Goal: Task Accomplishment & Management: Manage account settings

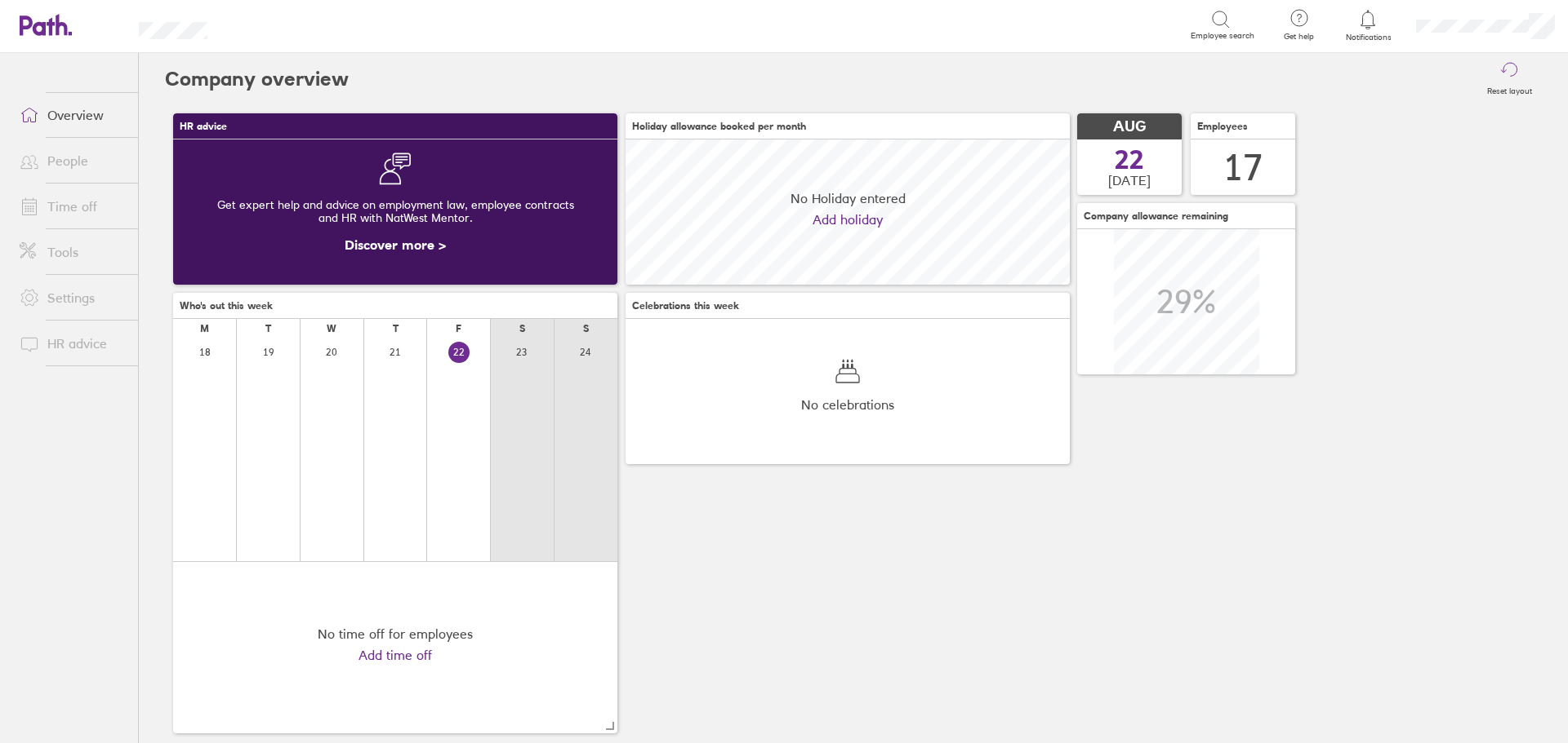
scroll to position [145, 444]
click at [69, 159] on link "People" at bounding box center [73, 160] width 132 height 32
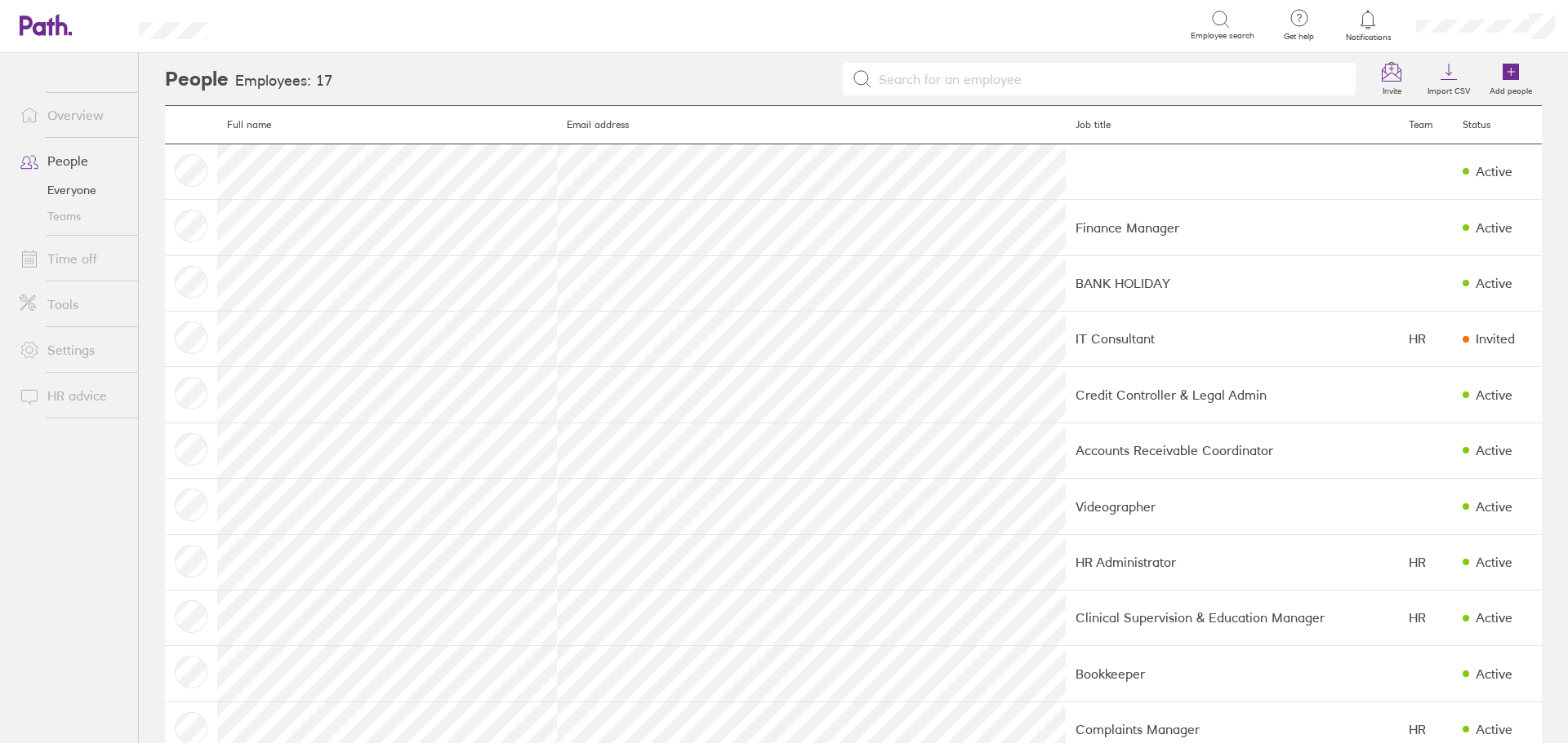
click at [74, 221] on link "Teams" at bounding box center [73, 216] width 132 height 26
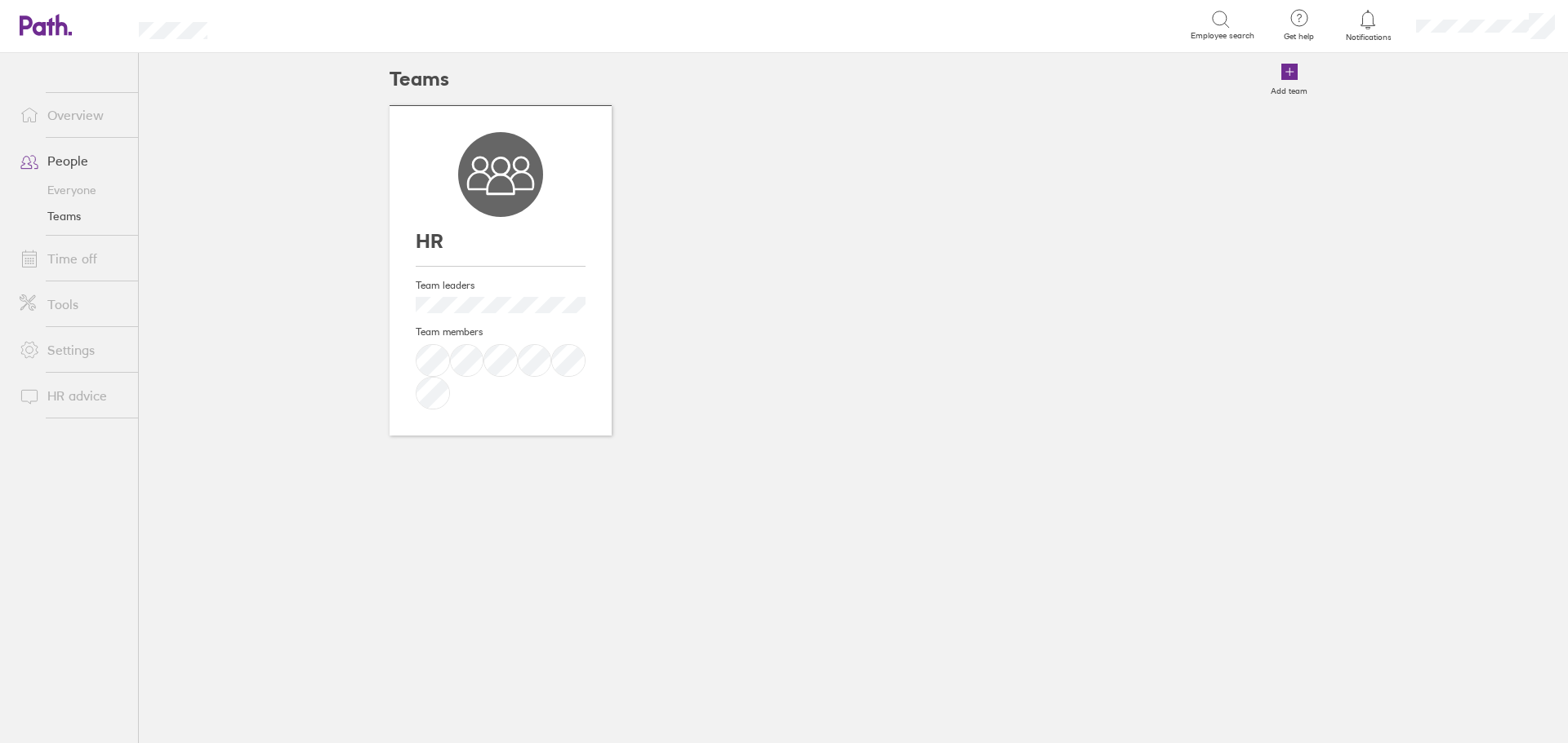
click at [479, 287] on h4 "Team leaders" at bounding box center [501, 286] width 170 height 11
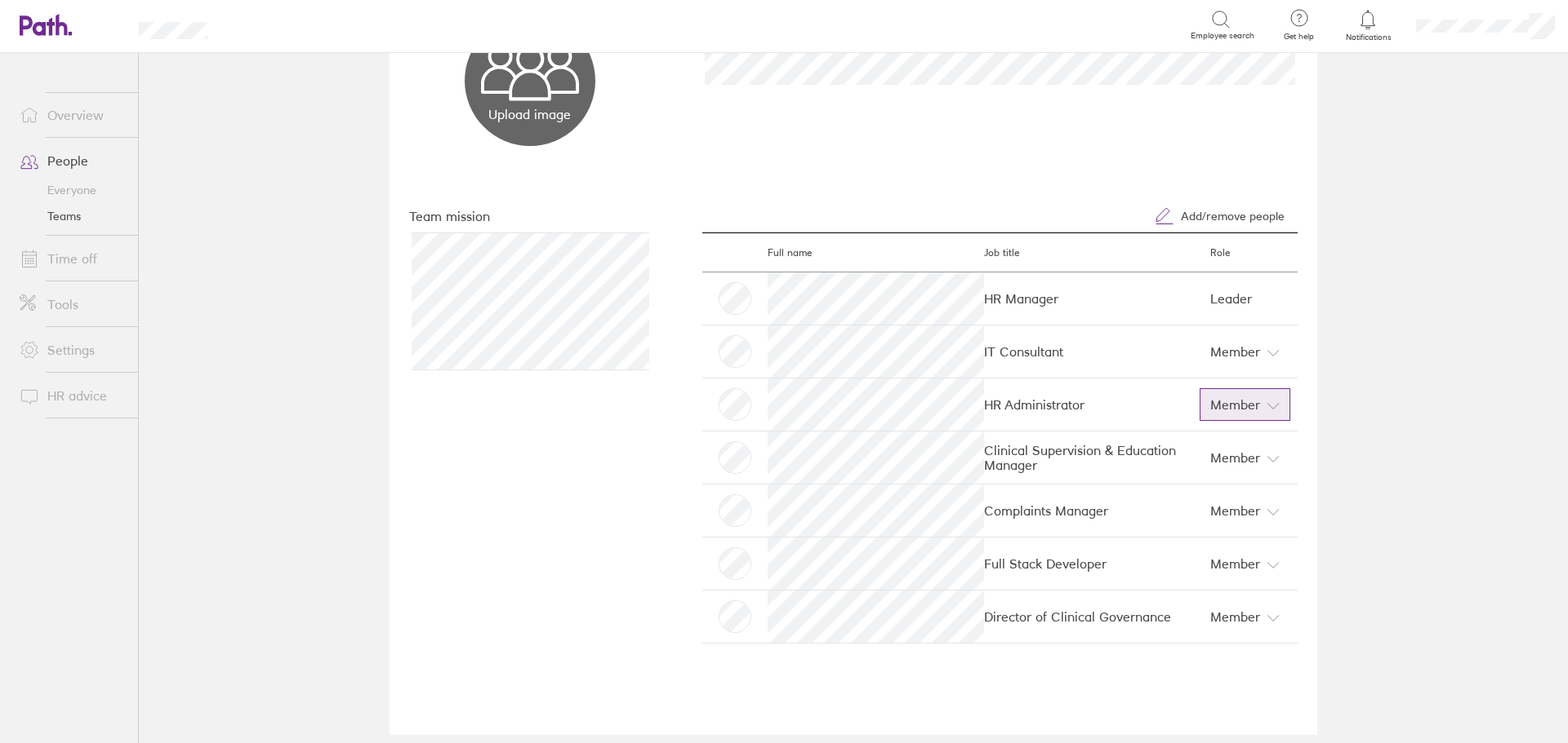
scroll to position [181, 0]
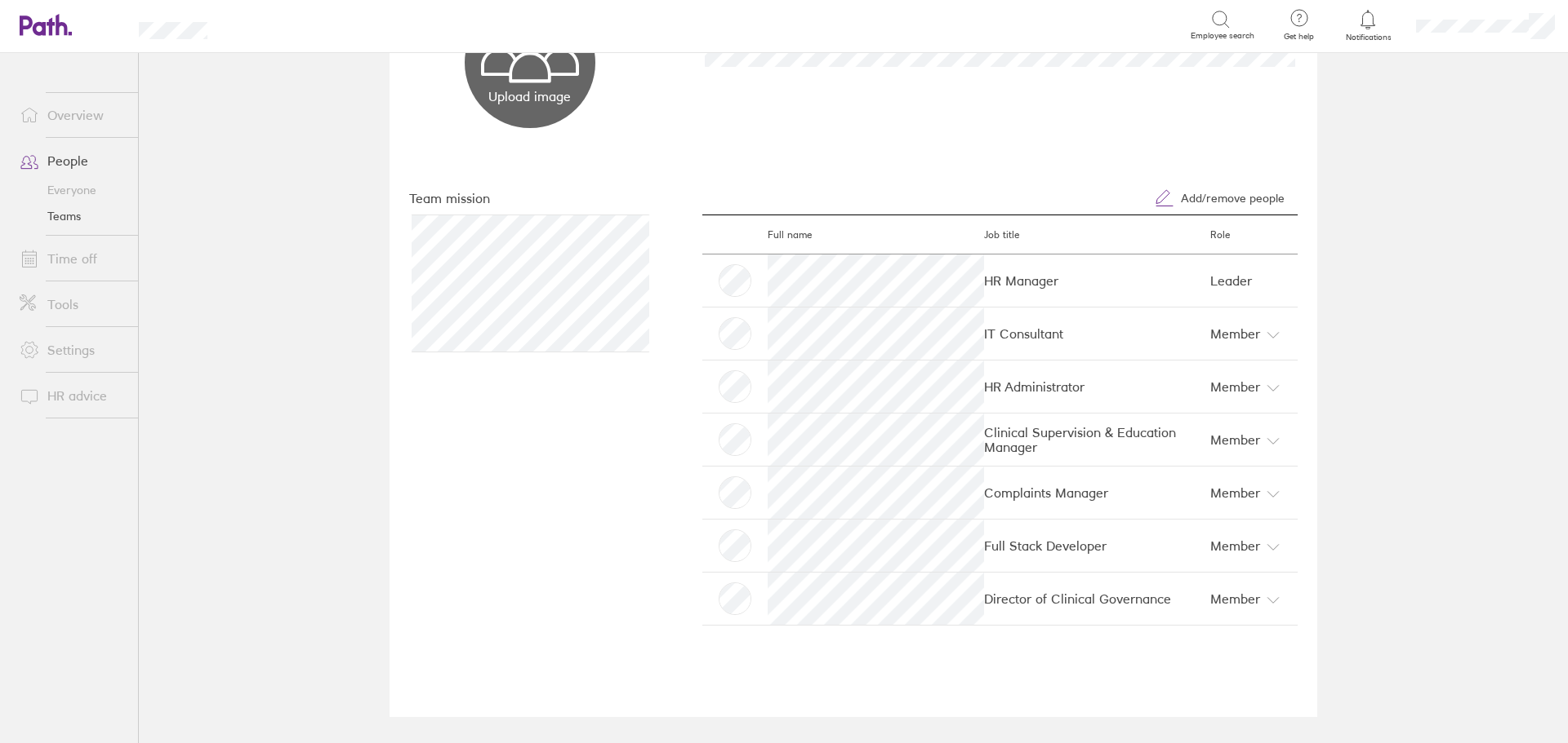
click at [1236, 285] on span "Leader" at bounding box center [1225, 280] width 53 height 16
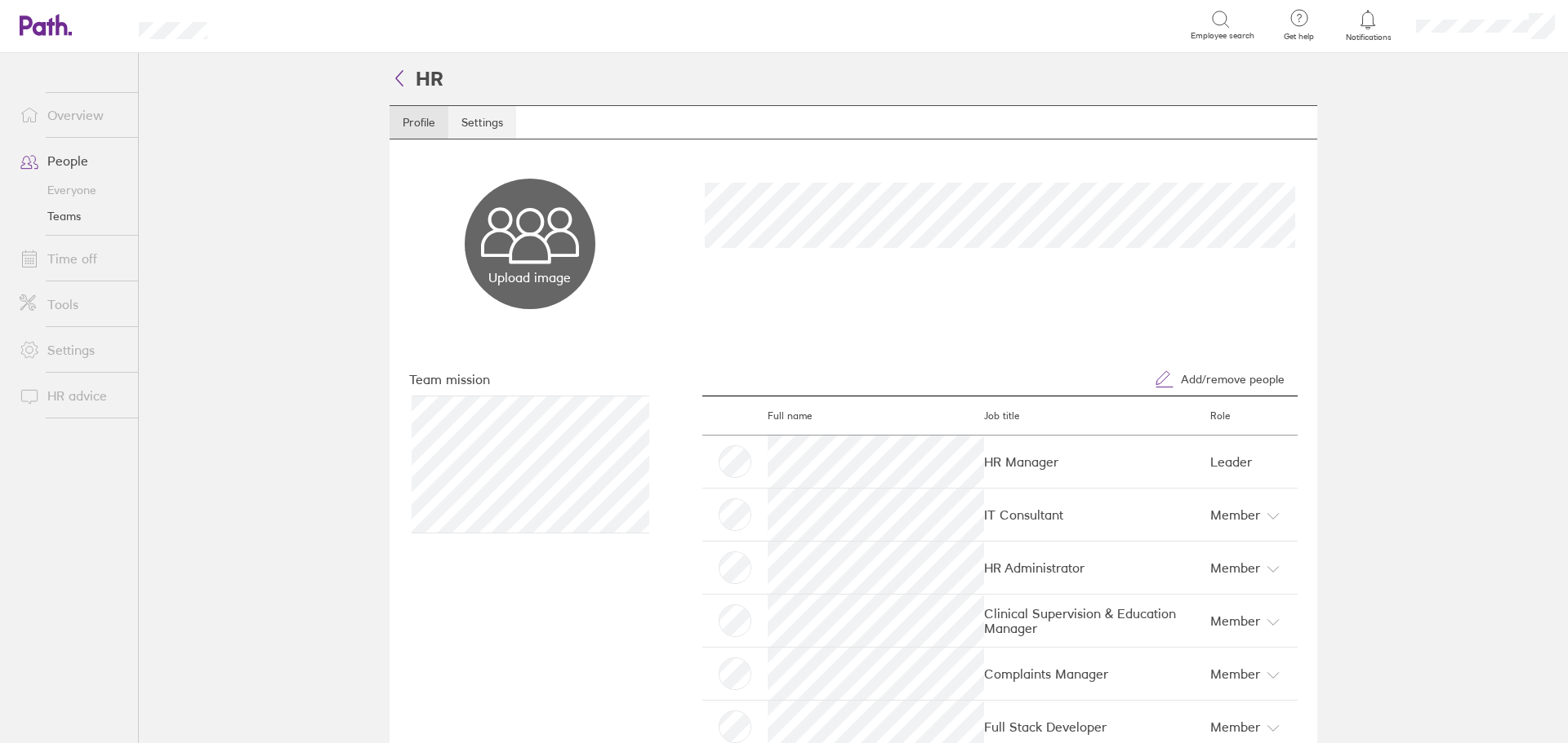
click at [470, 123] on link "Settings" at bounding box center [482, 122] width 68 height 32
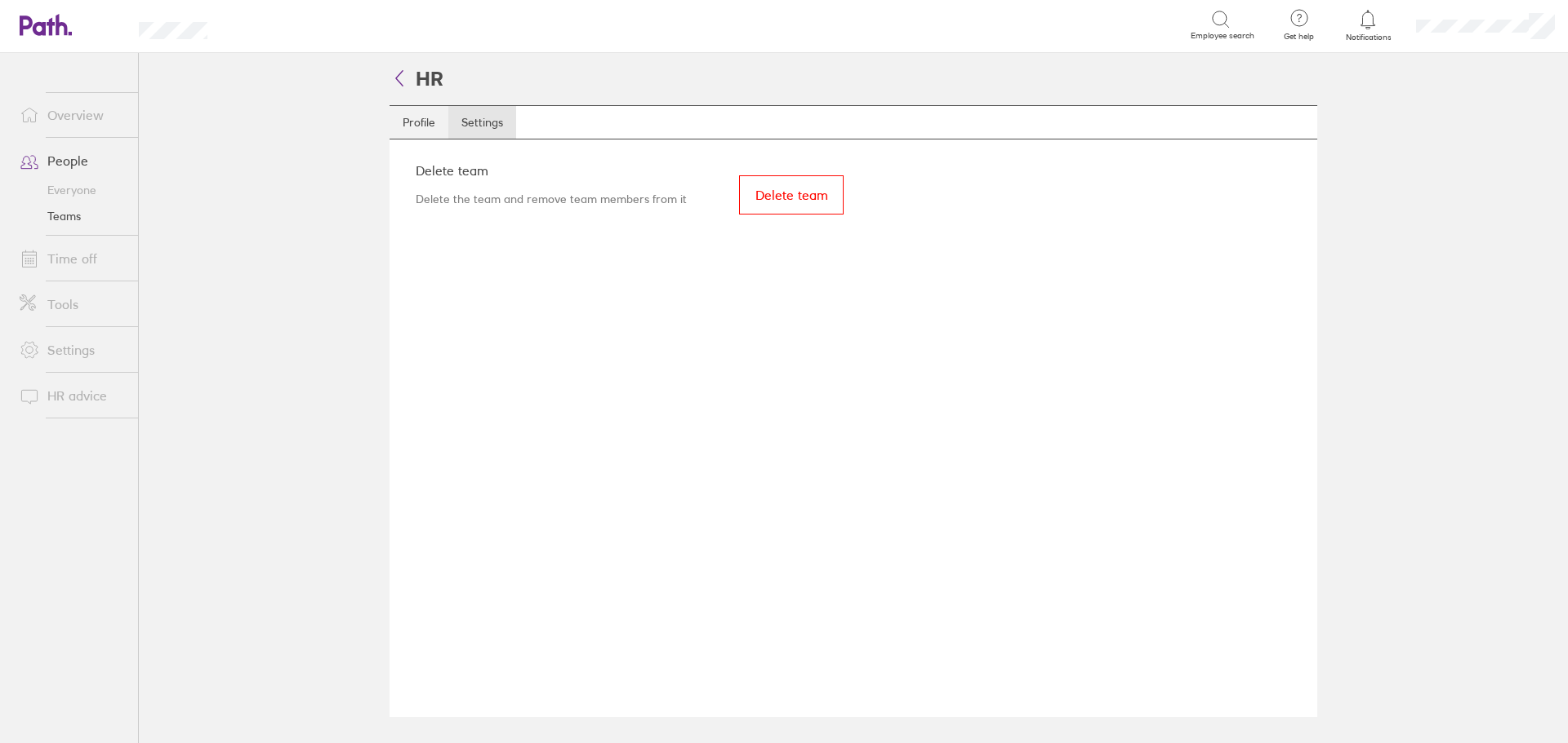
click at [407, 124] on link "Profile" at bounding box center [419, 122] width 59 height 32
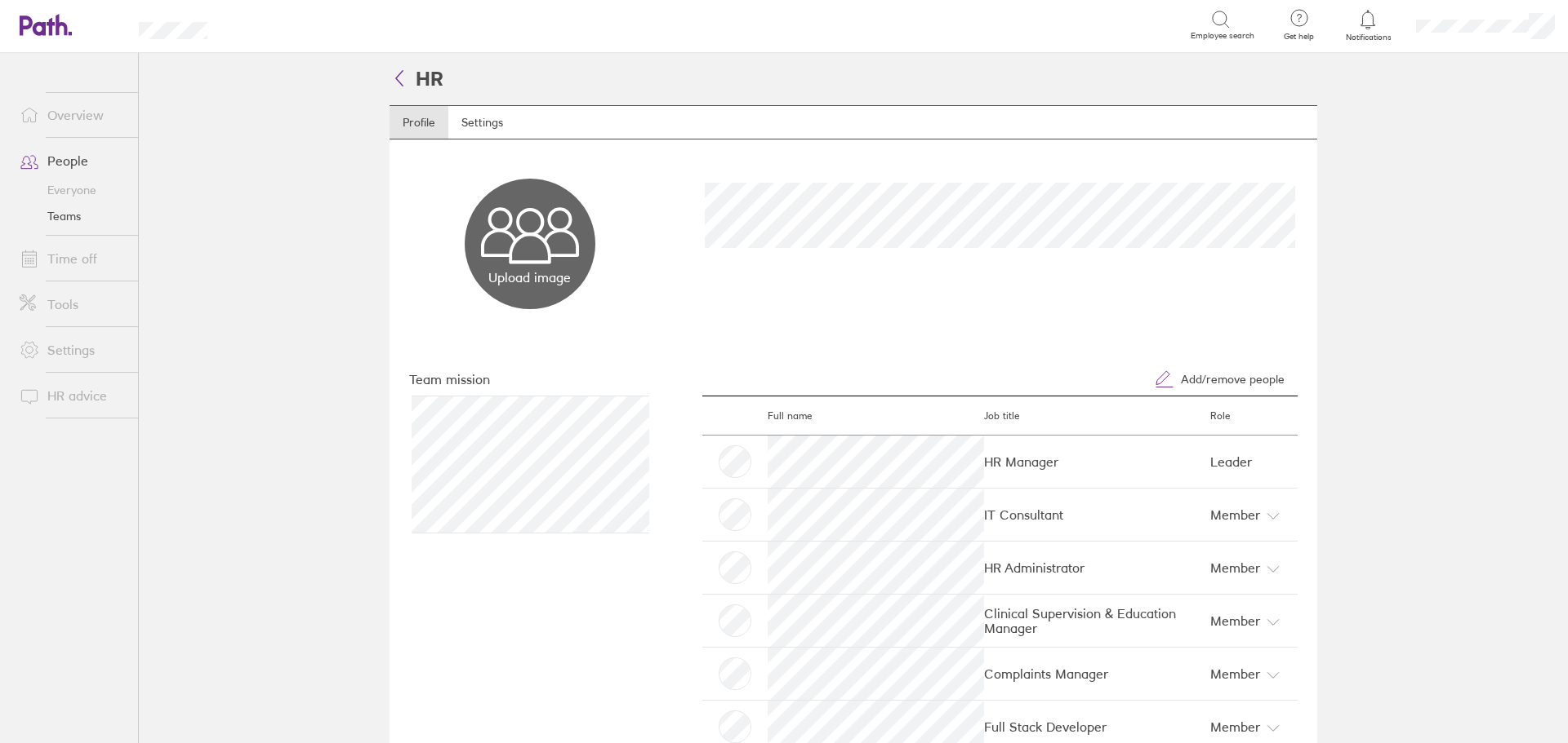
click at [74, 259] on link "Time off" at bounding box center [73, 259] width 132 height 32
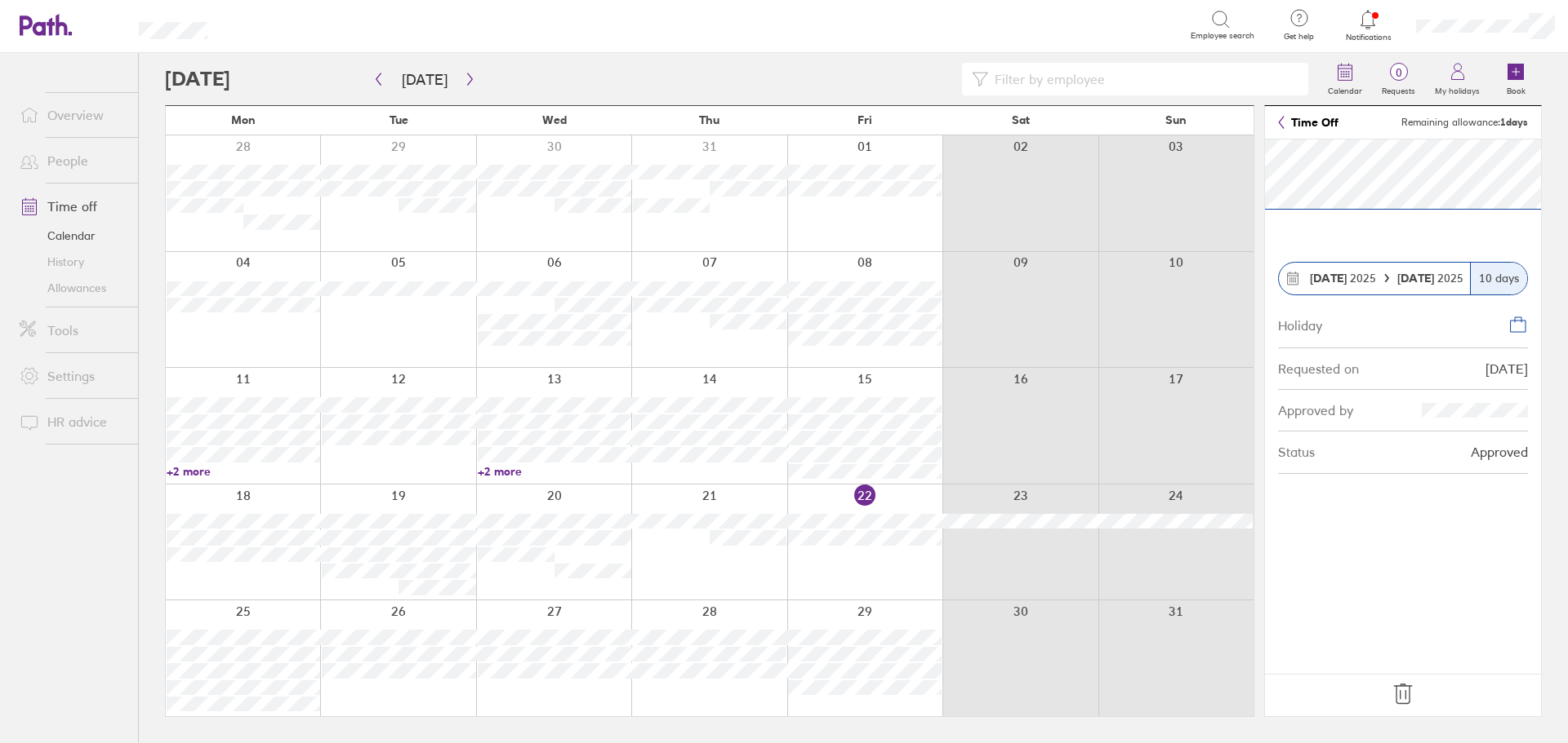
click at [1407, 698] on icon at bounding box center [1402, 693] width 26 height 26
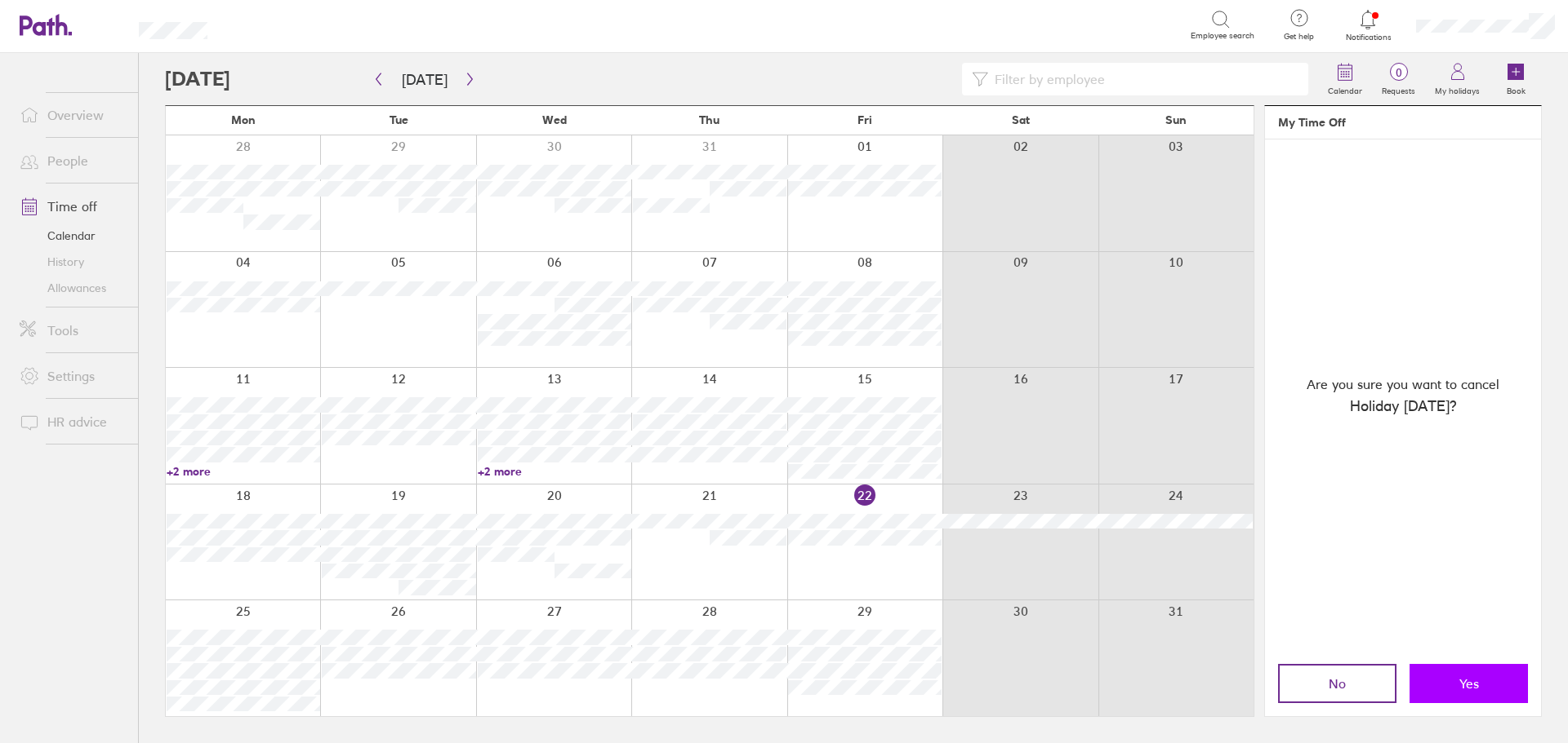
click at [1452, 682] on button "Yes" at bounding box center [1469, 684] width 118 height 39
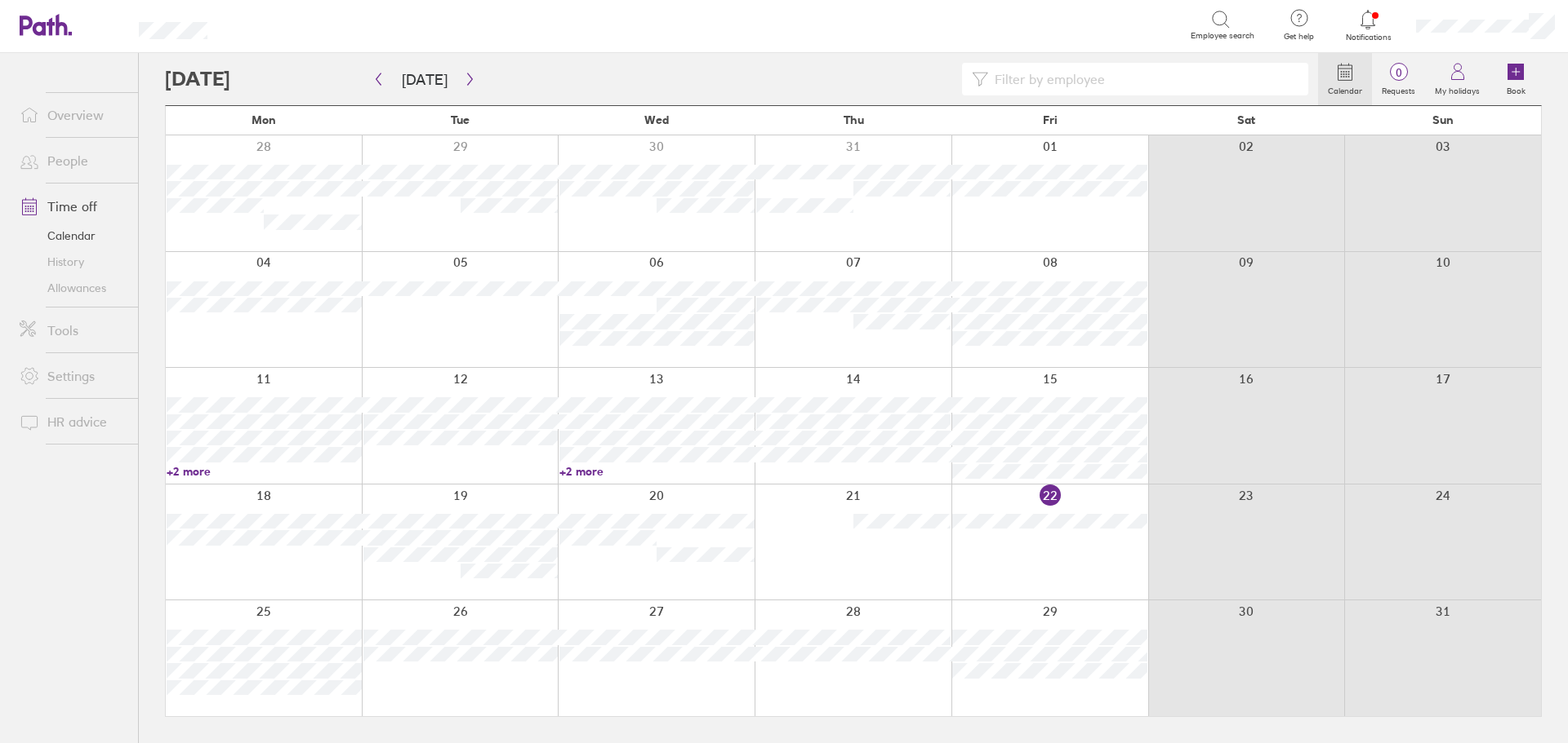
click at [65, 378] on link "Settings" at bounding box center [73, 376] width 132 height 32
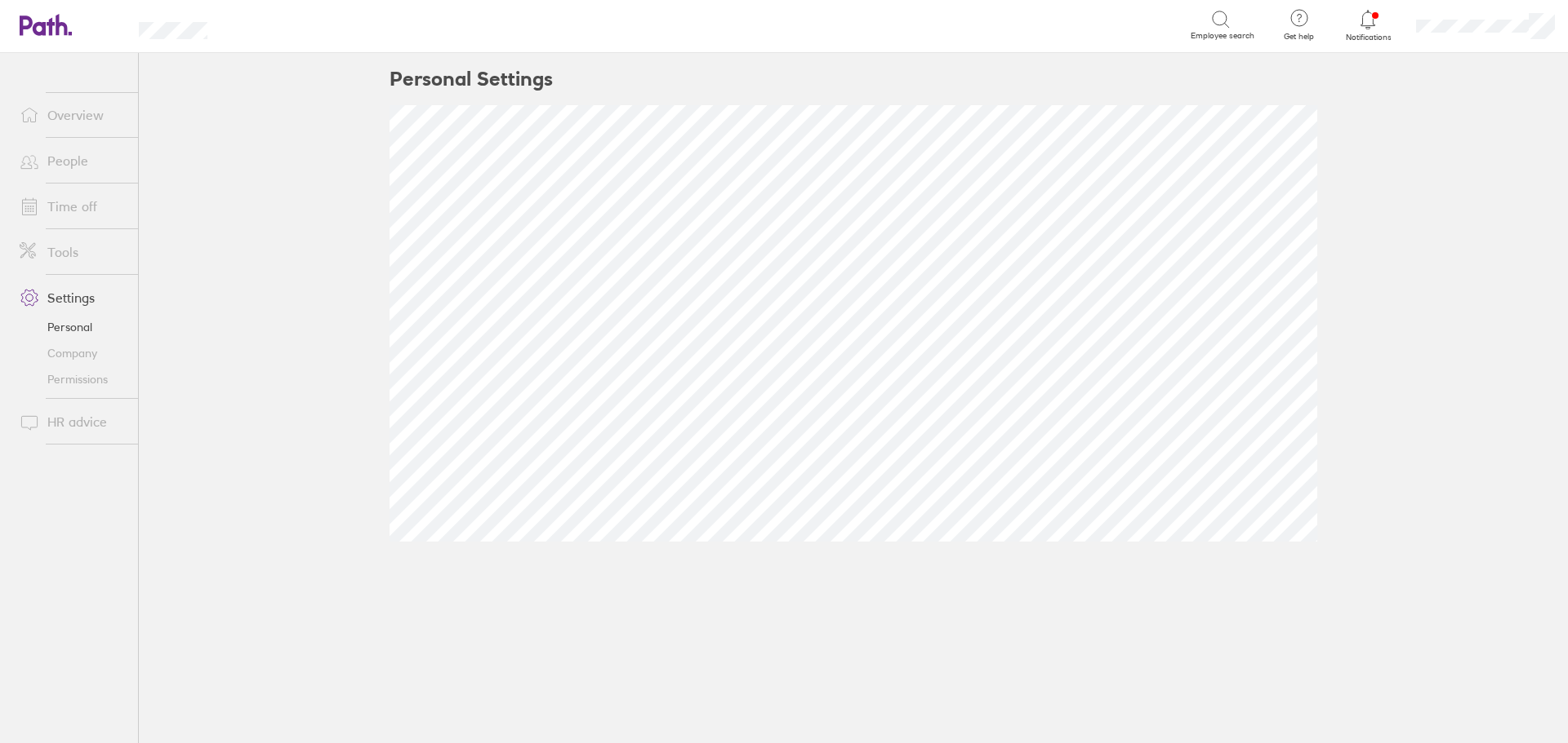
click at [59, 251] on link "Tools" at bounding box center [73, 252] width 132 height 32
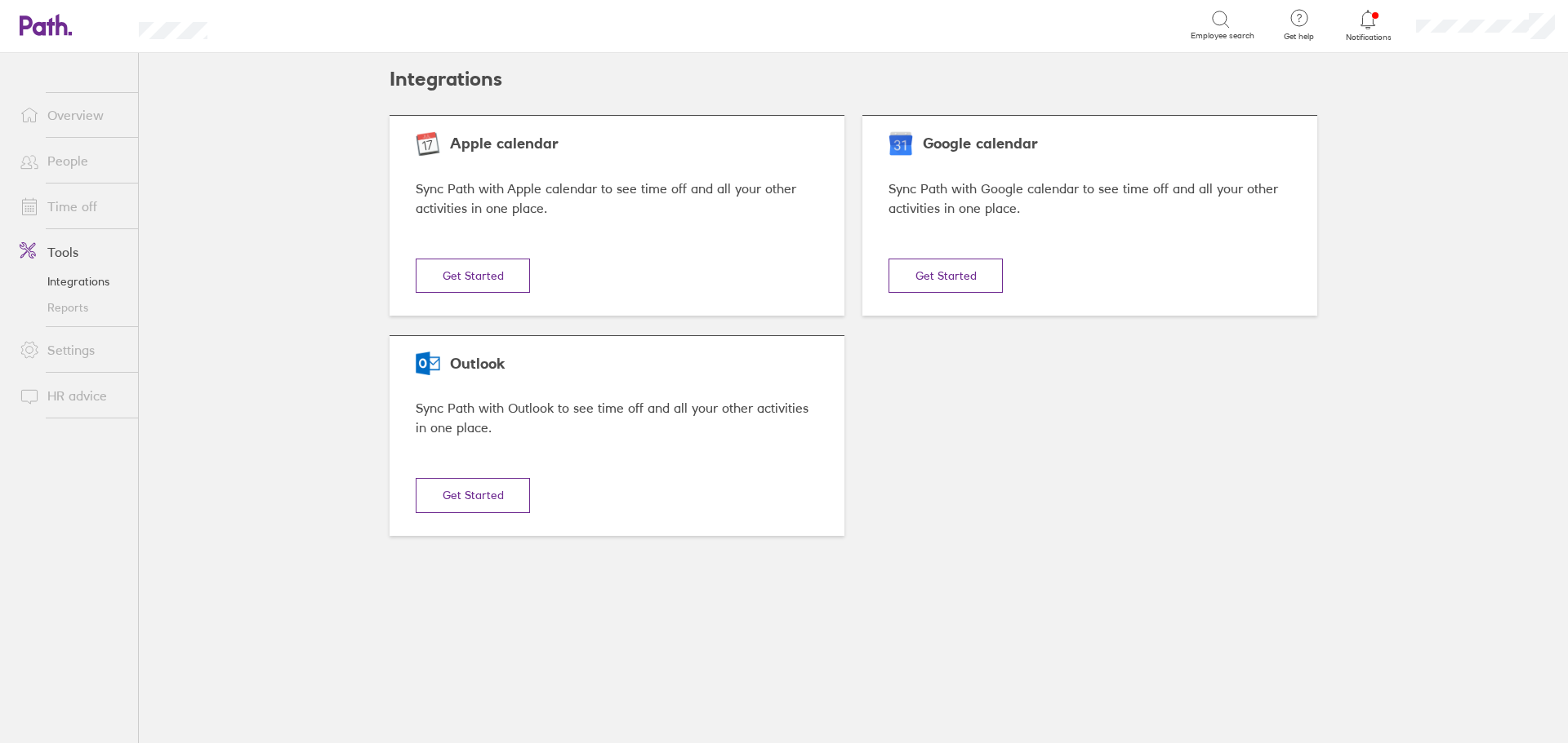
click at [69, 210] on link "Time off" at bounding box center [73, 206] width 132 height 32
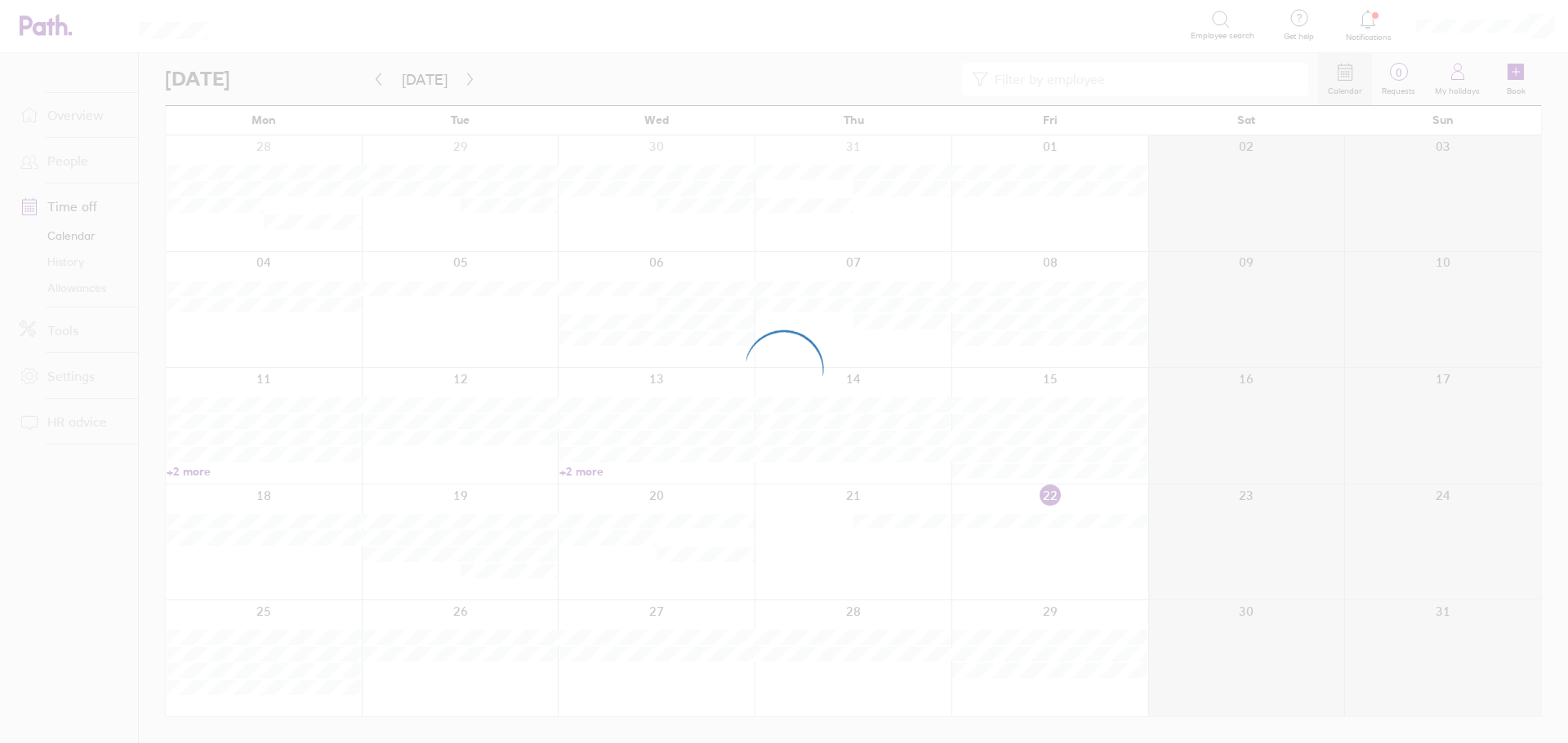
click at [77, 132] on div at bounding box center [784, 372] width 1568 height 743
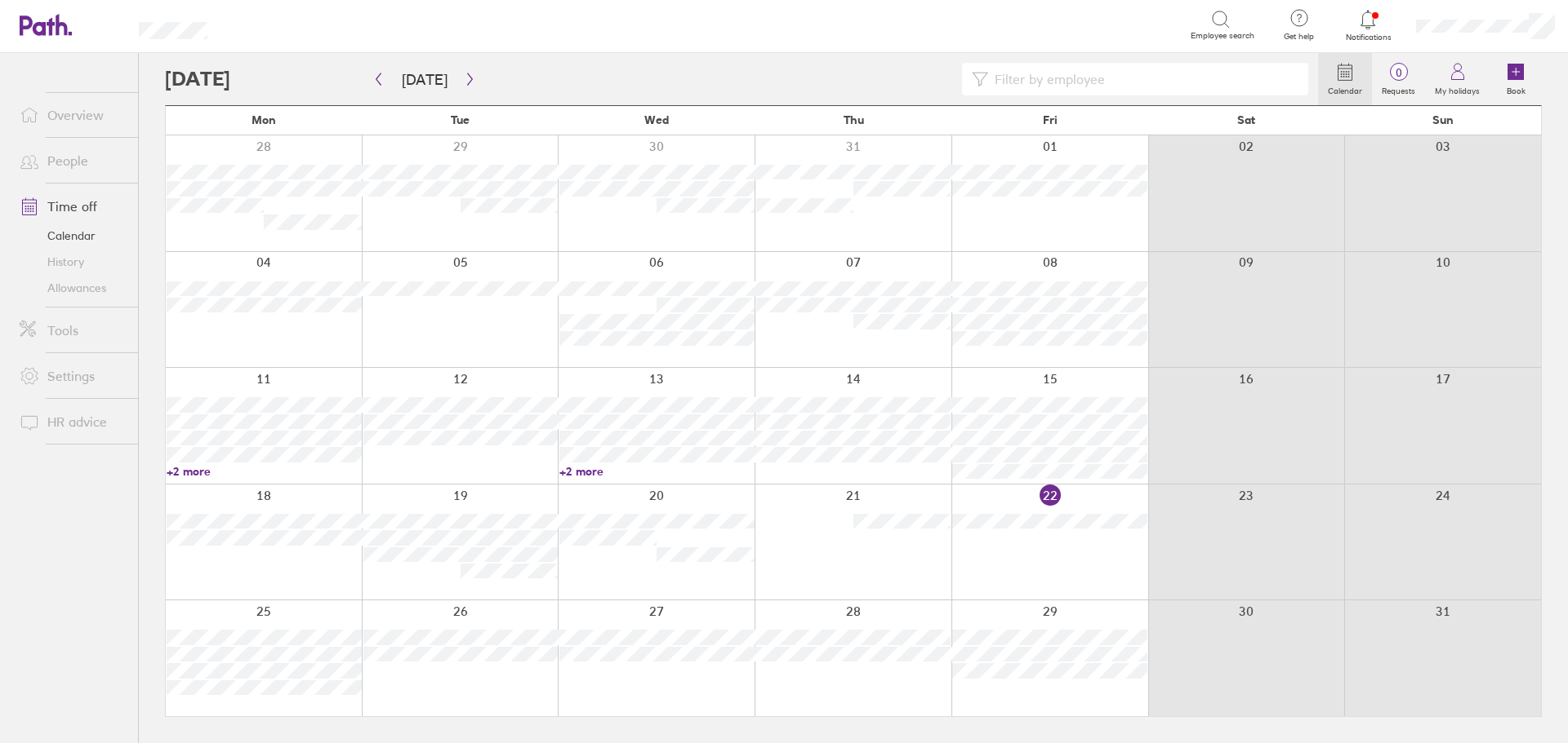
click at [64, 125] on link "Overview" at bounding box center [73, 115] width 132 height 32
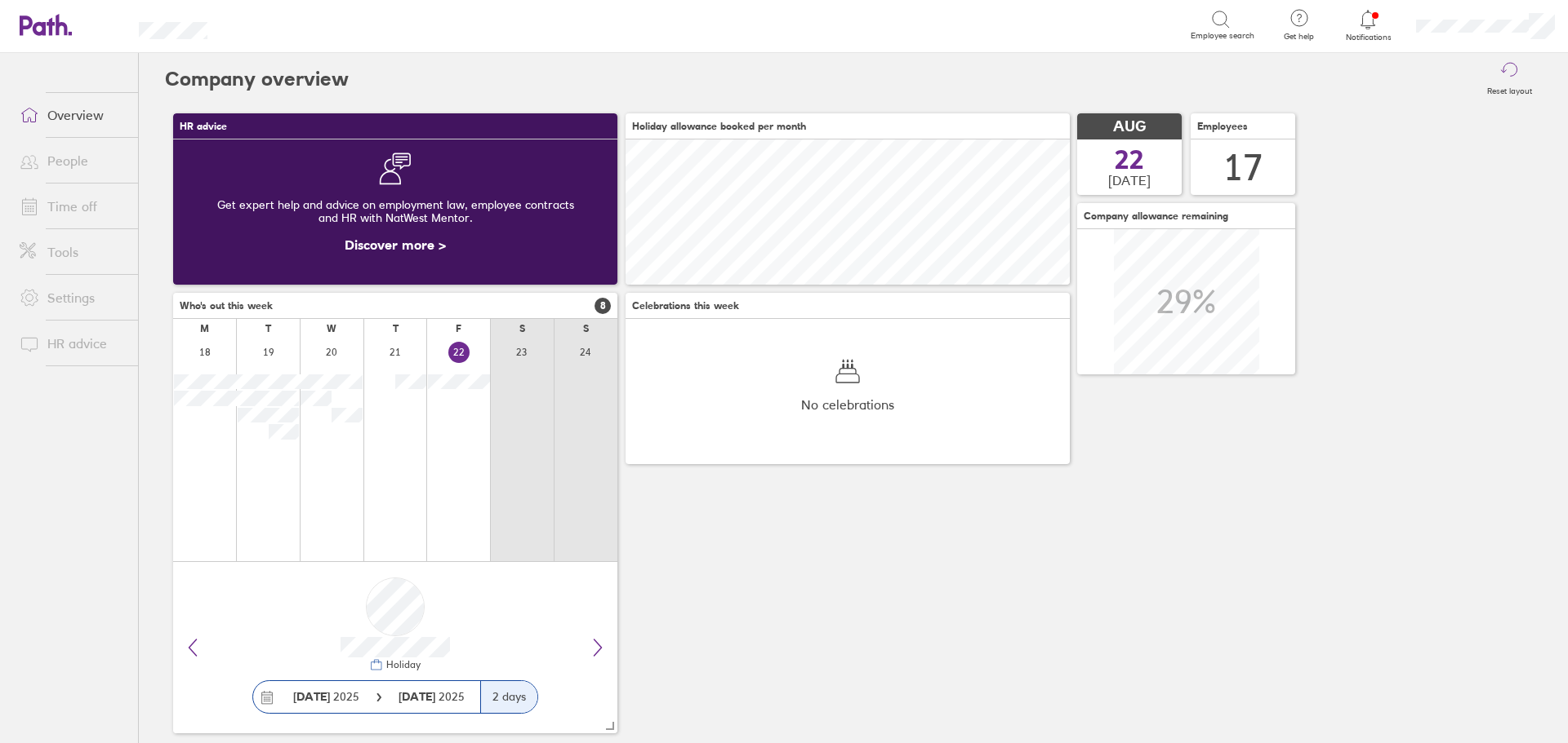
scroll to position [145, 444]
click at [56, 161] on link "People" at bounding box center [73, 160] width 132 height 32
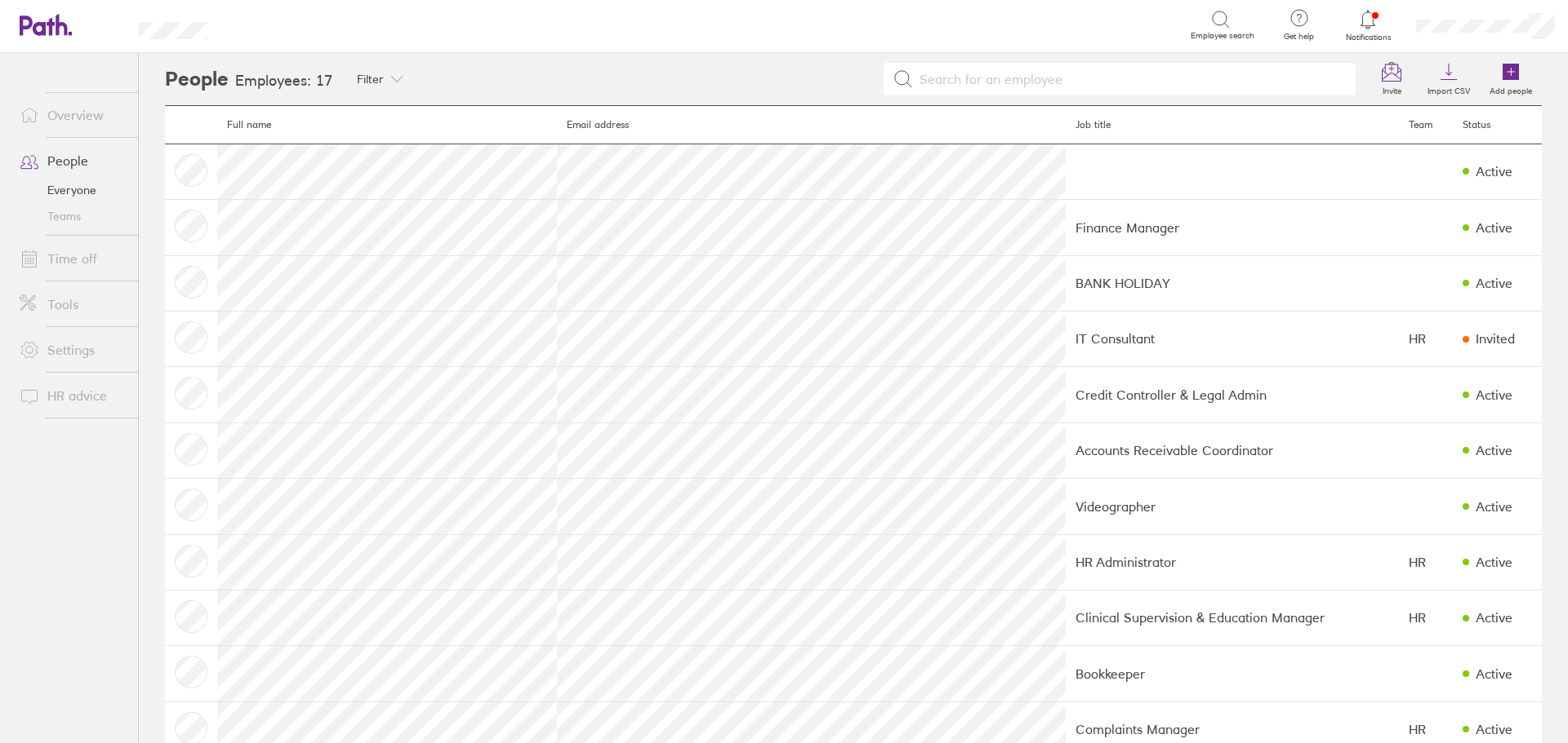
click at [62, 197] on link "Everyone" at bounding box center [73, 189] width 132 height 26
click at [52, 218] on link "Teams" at bounding box center [73, 216] width 132 height 26
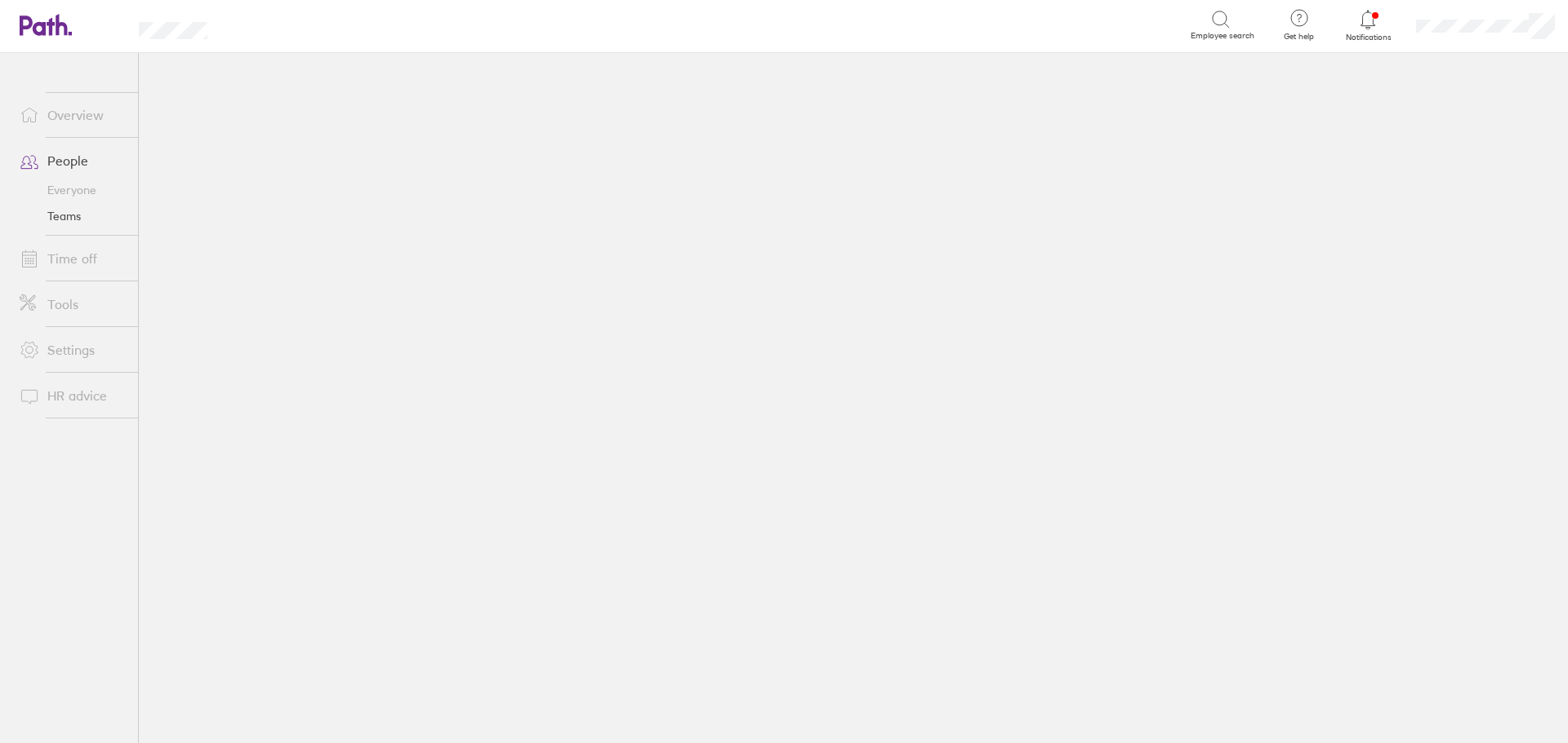
click at [67, 257] on link "Time off" at bounding box center [73, 259] width 132 height 32
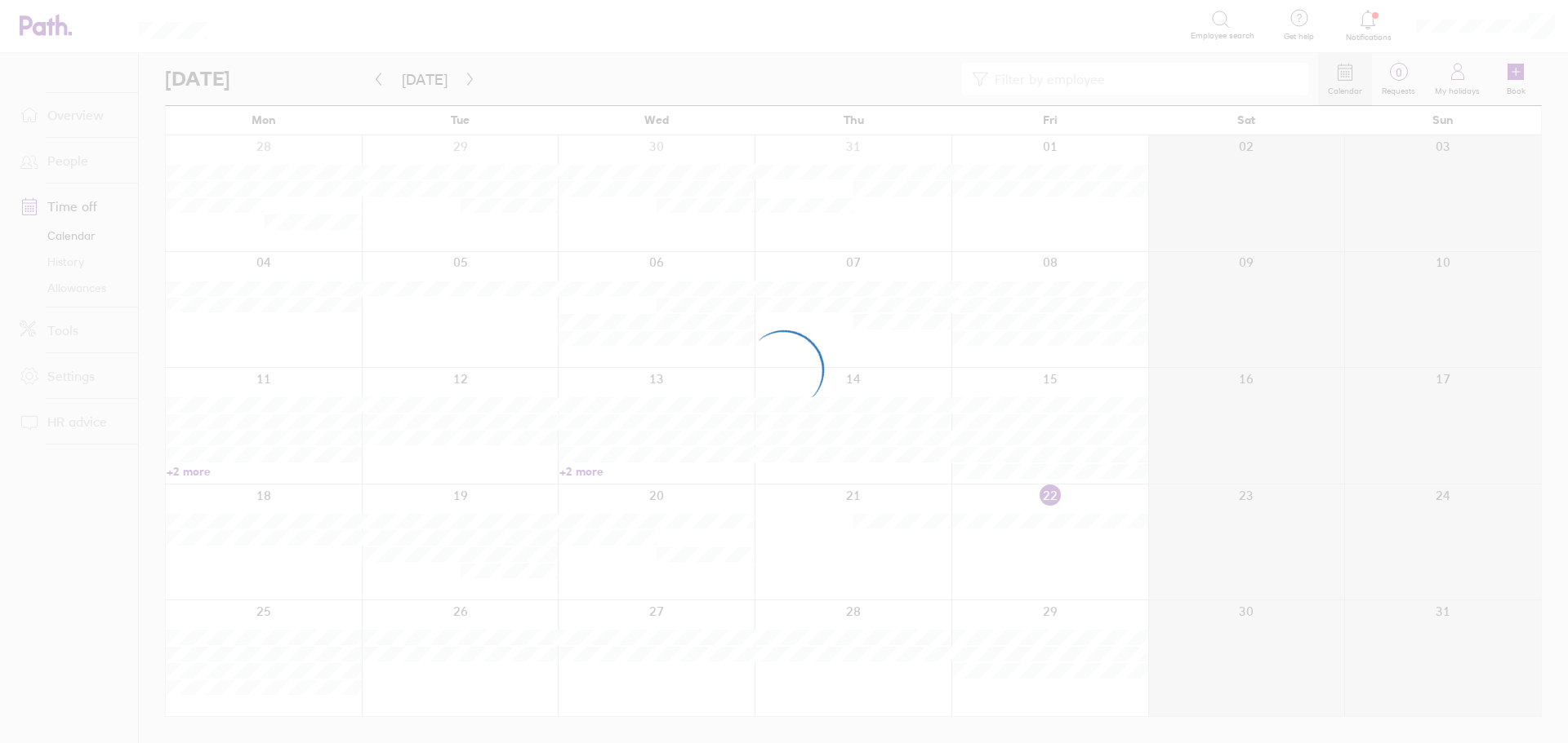
click at [58, 330] on div at bounding box center [784, 372] width 1568 height 743
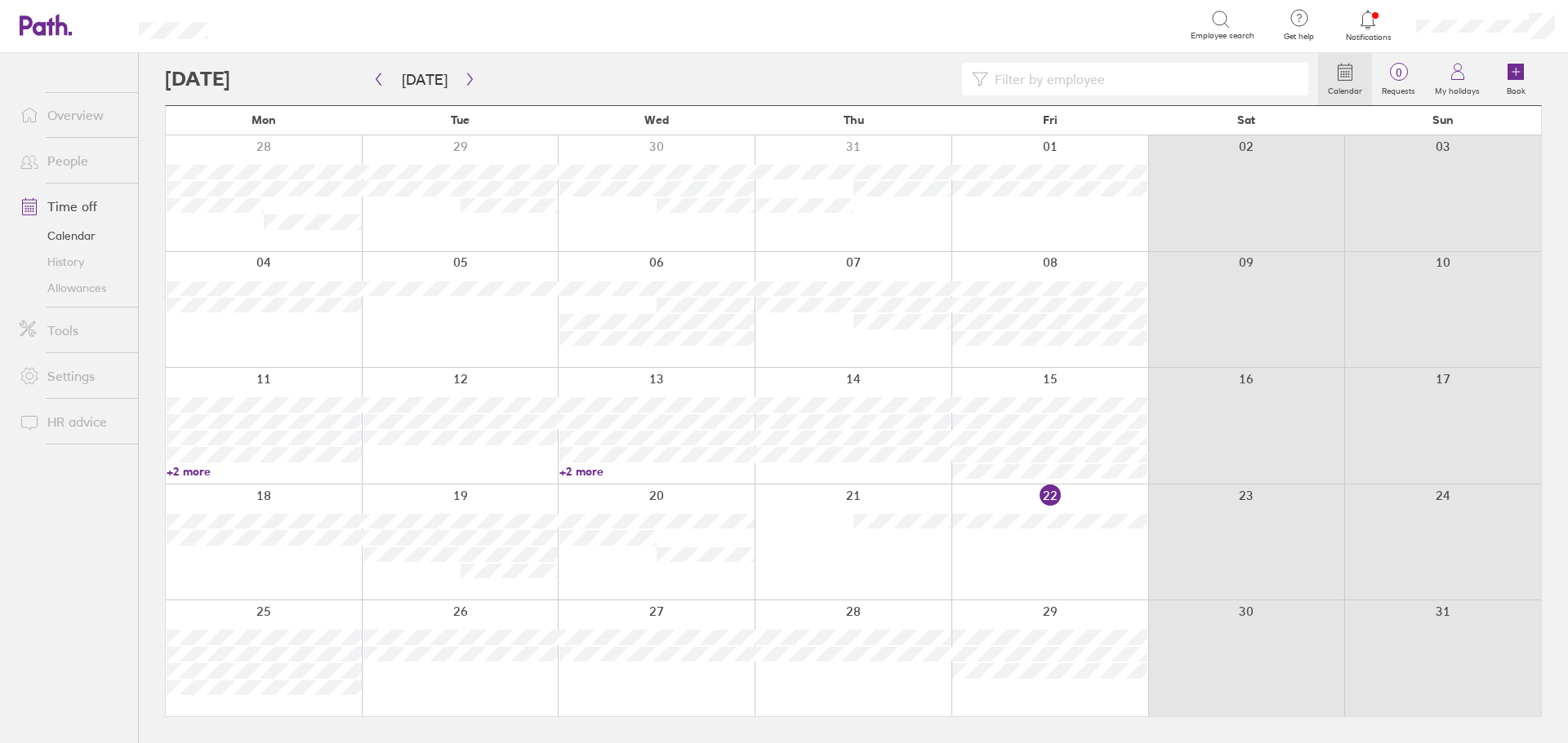
click at [70, 331] on link "Tools" at bounding box center [73, 330] width 132 height 32
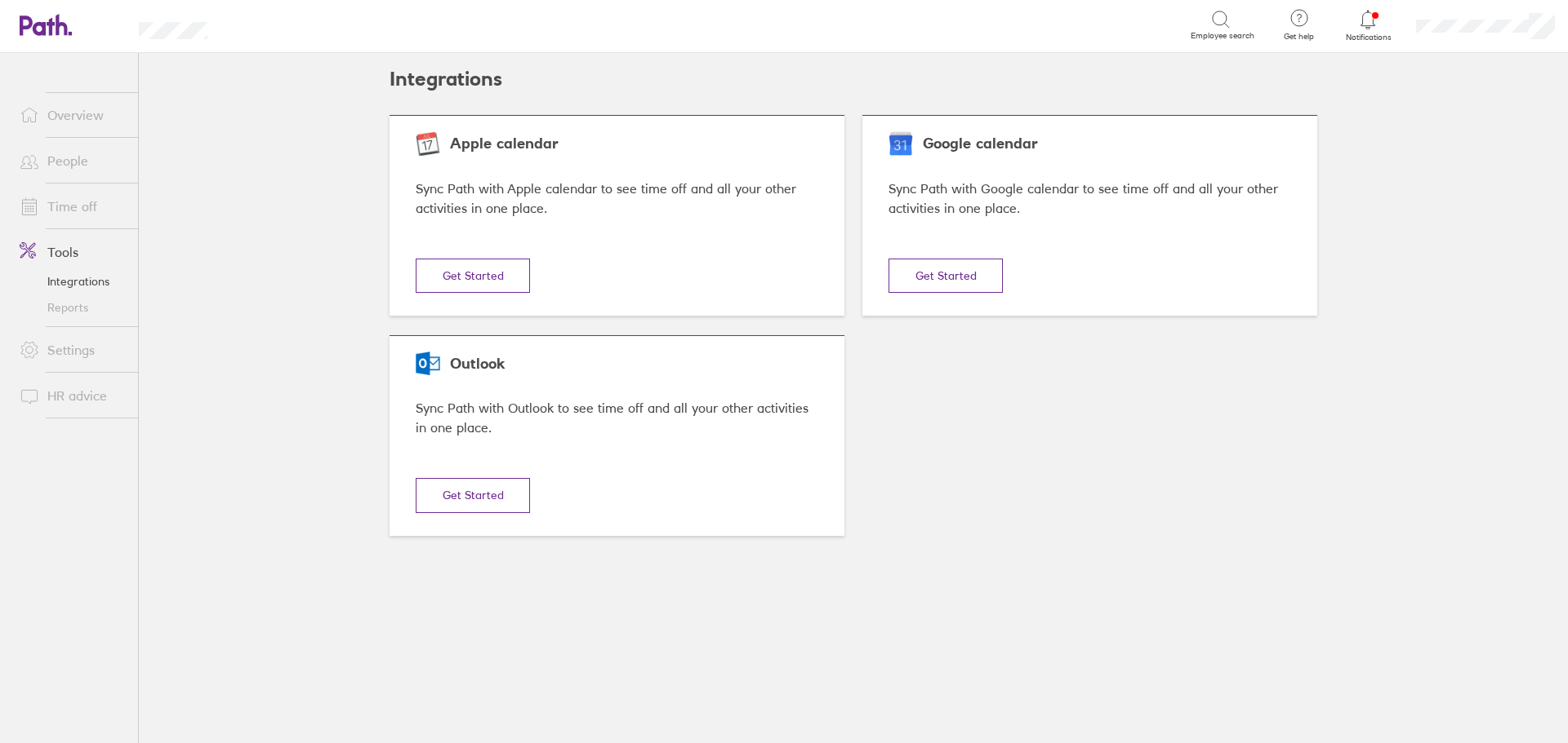
click at [69, 357] on link "Settings" at bounding box center [73, 350] width 132 height 32
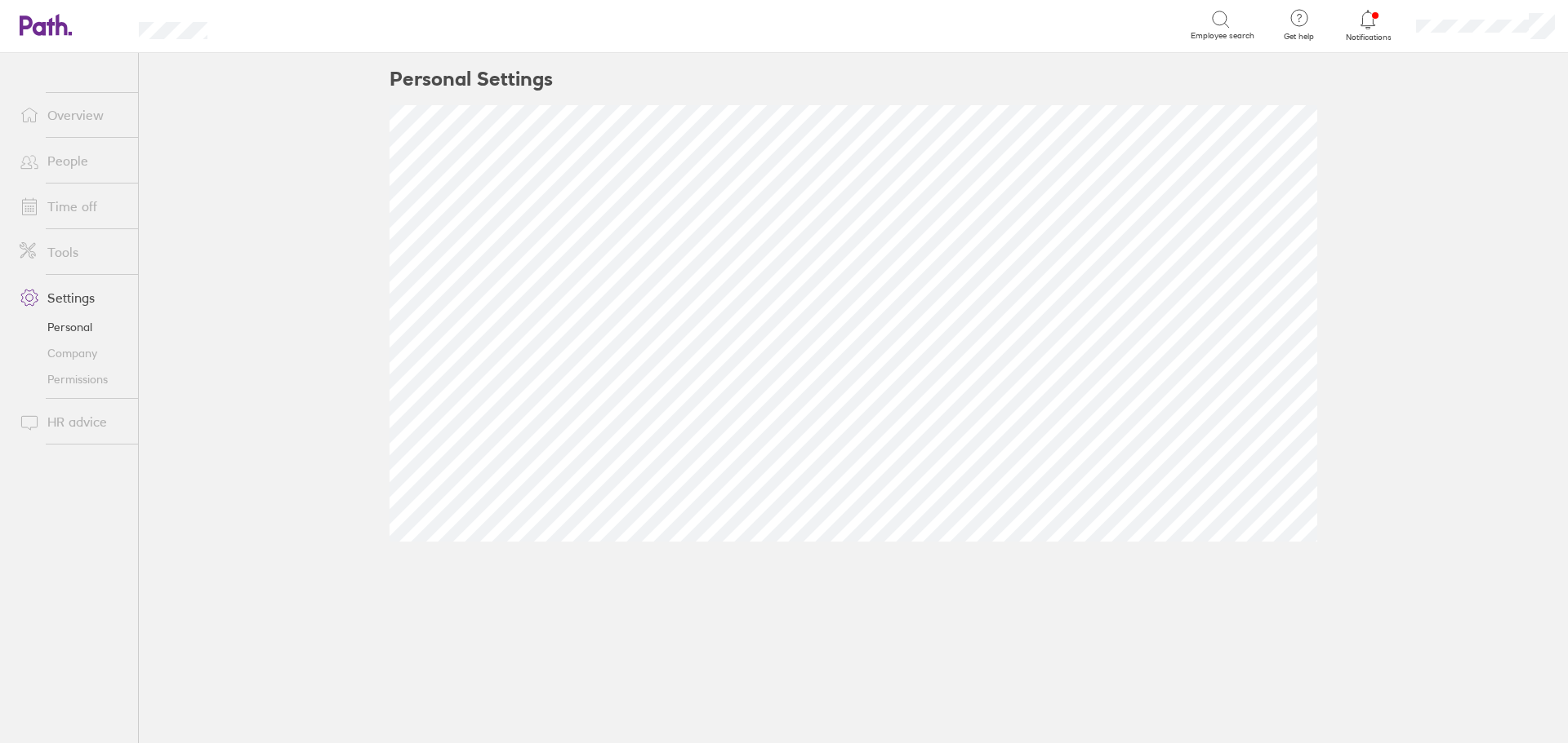
click at [74, 420] on link "HR advice" at bounding box center [73, 422] width 132 height 32
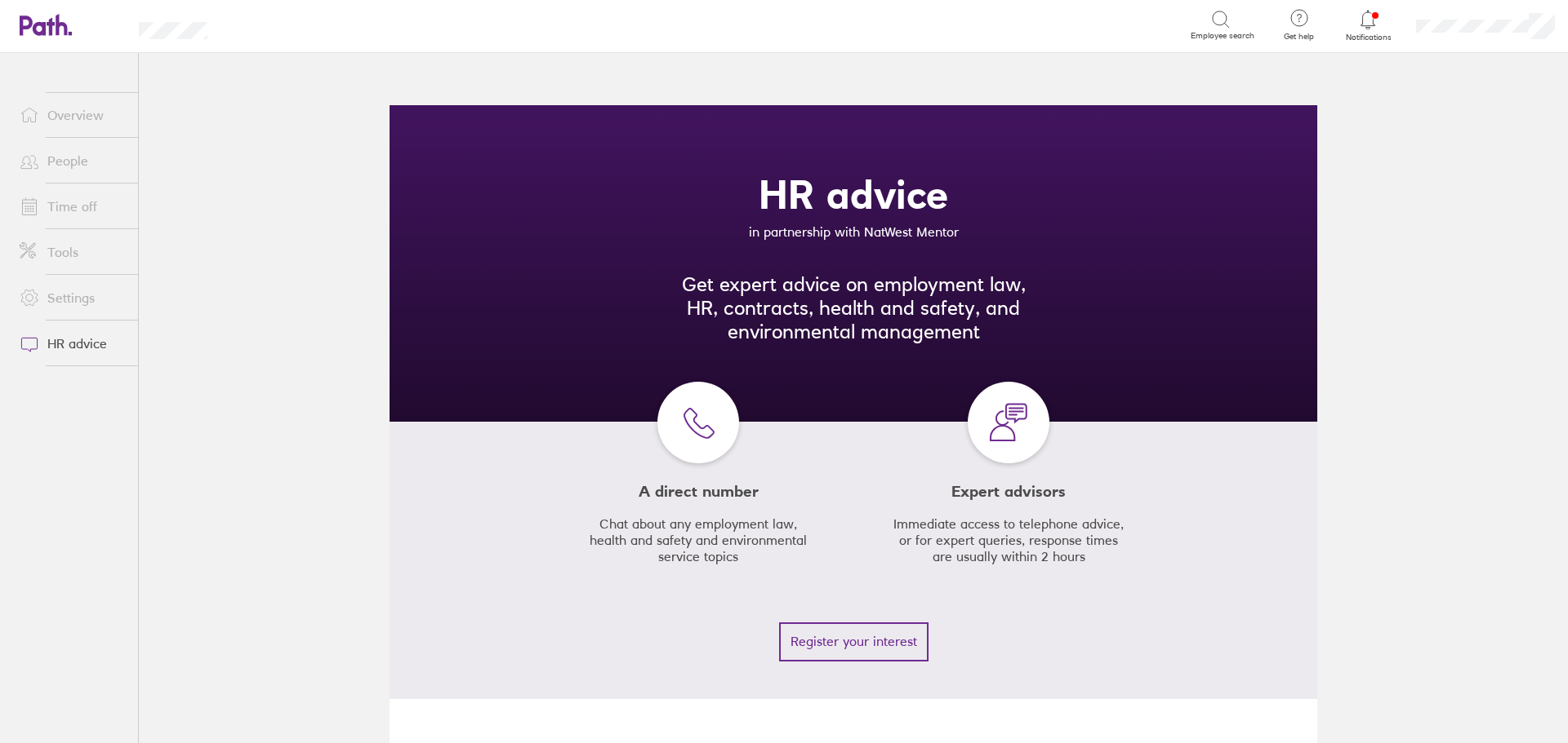
click at [52, 119] on link "Overview" at bounding box center [73, 115] width 132 height 32
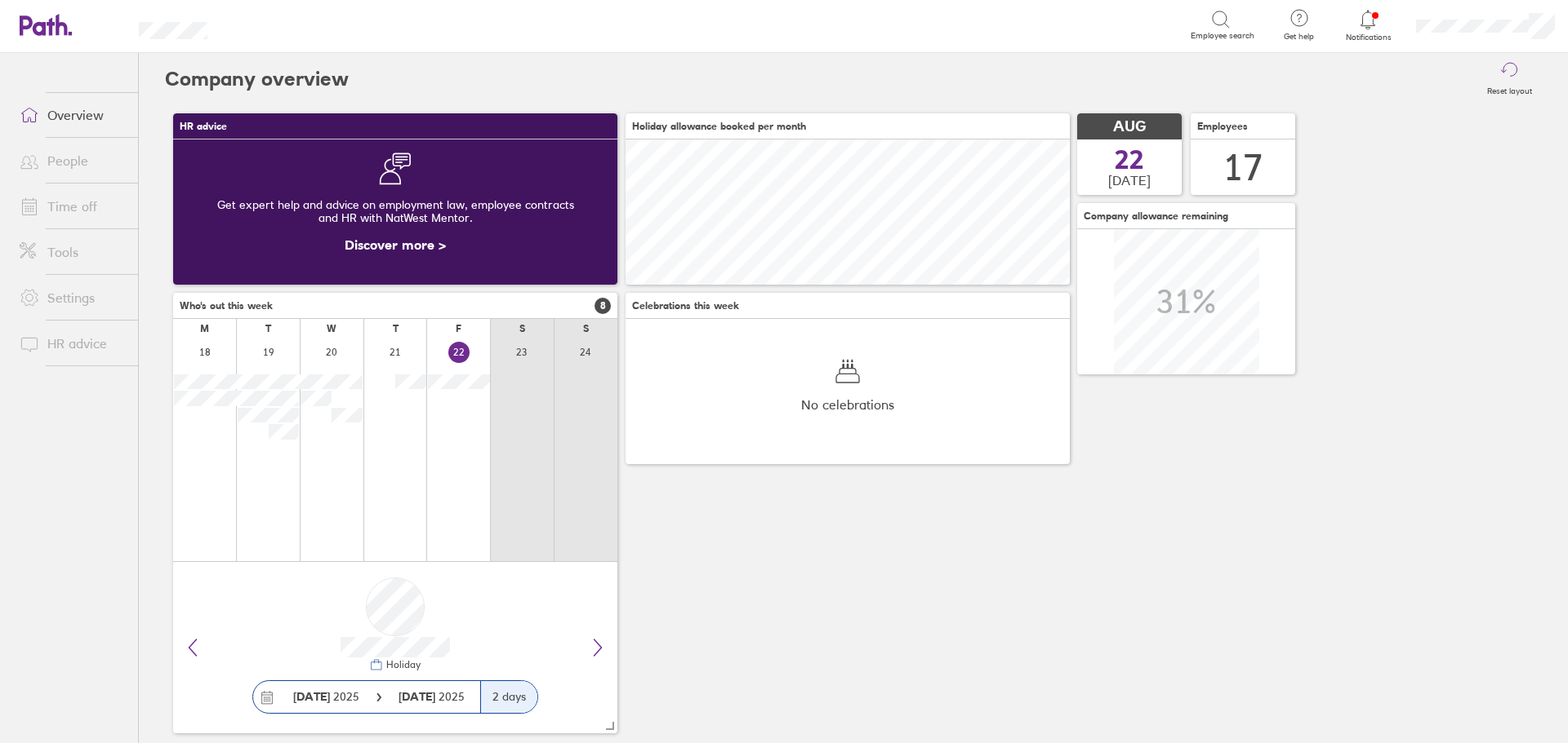
scroll to position [145, 444]
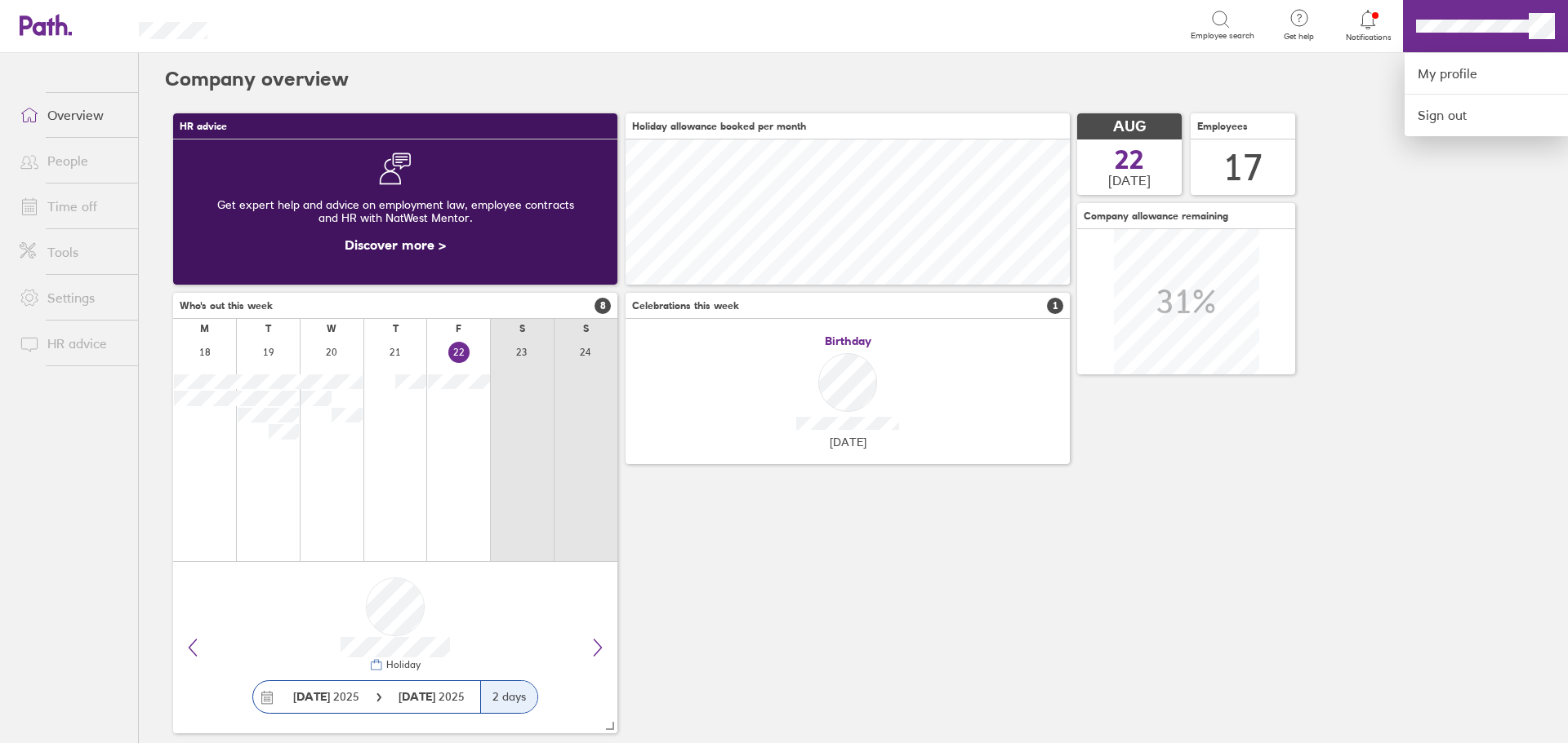
click at [1363, 31] on div at bounding box center [784, 372] width 1568 height 743
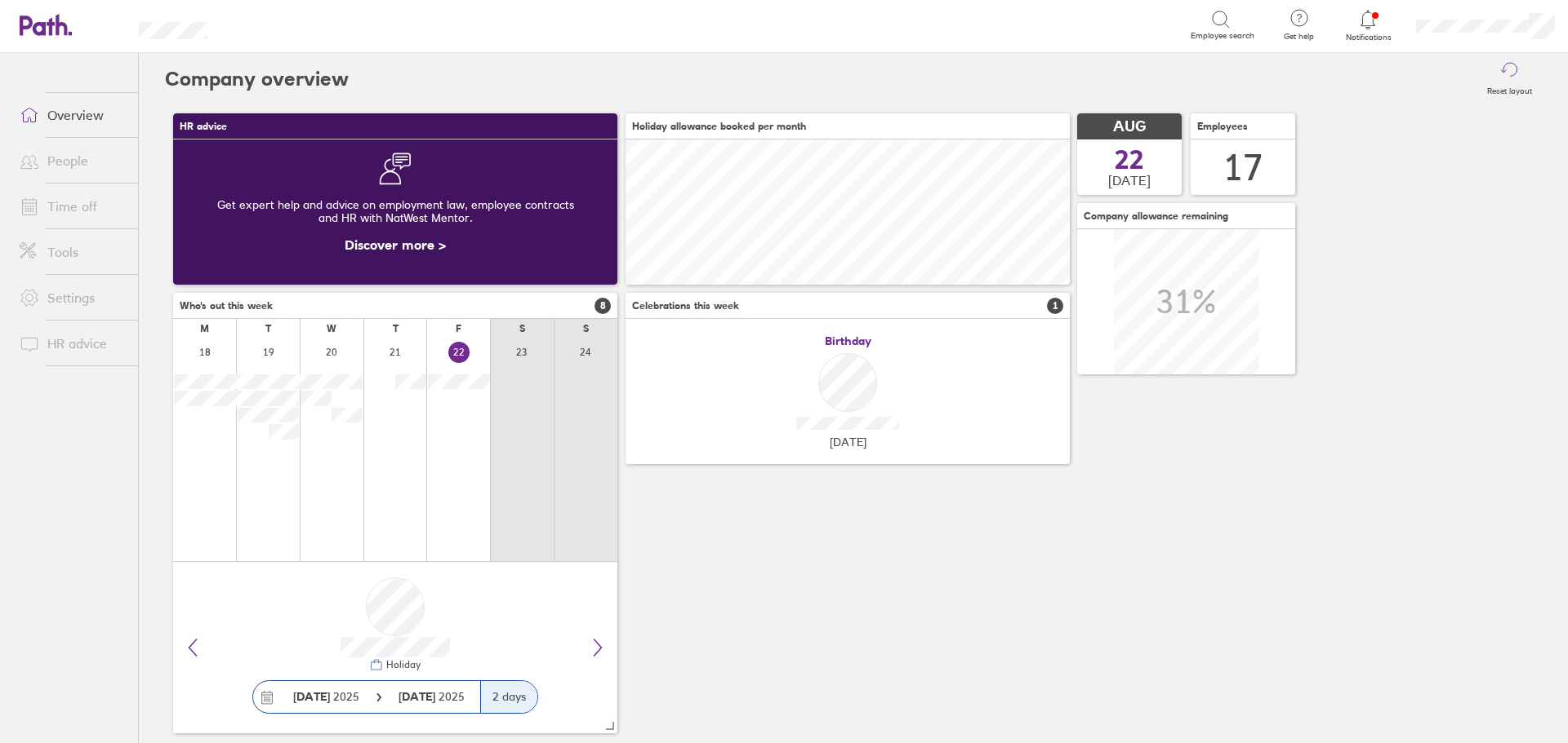
click at [1363, 31] on div at bounding box center [1368, 20] width 54 height 23
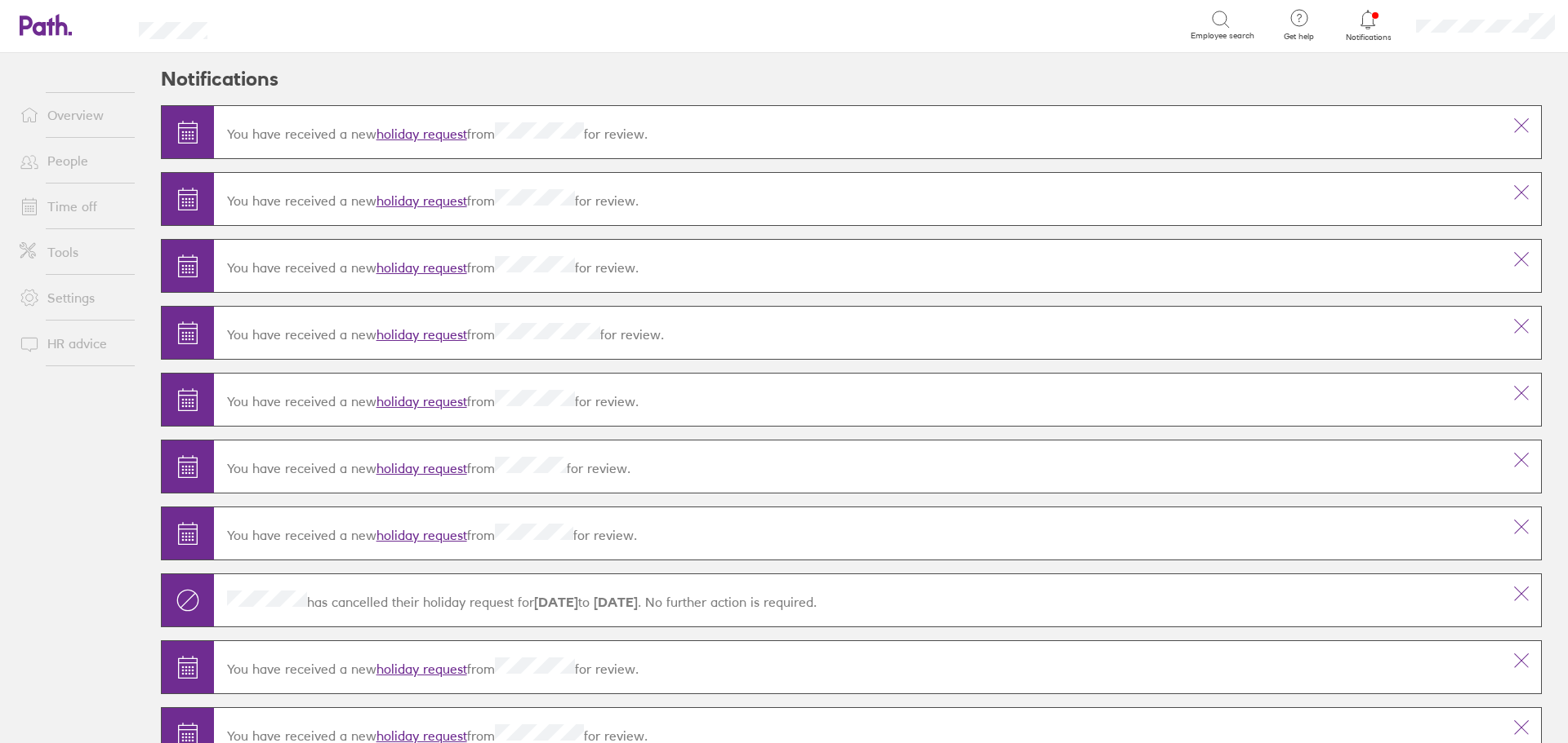
click at [69, 117] on link "Overview" at bounding box center [73, 115] width 132 height 32
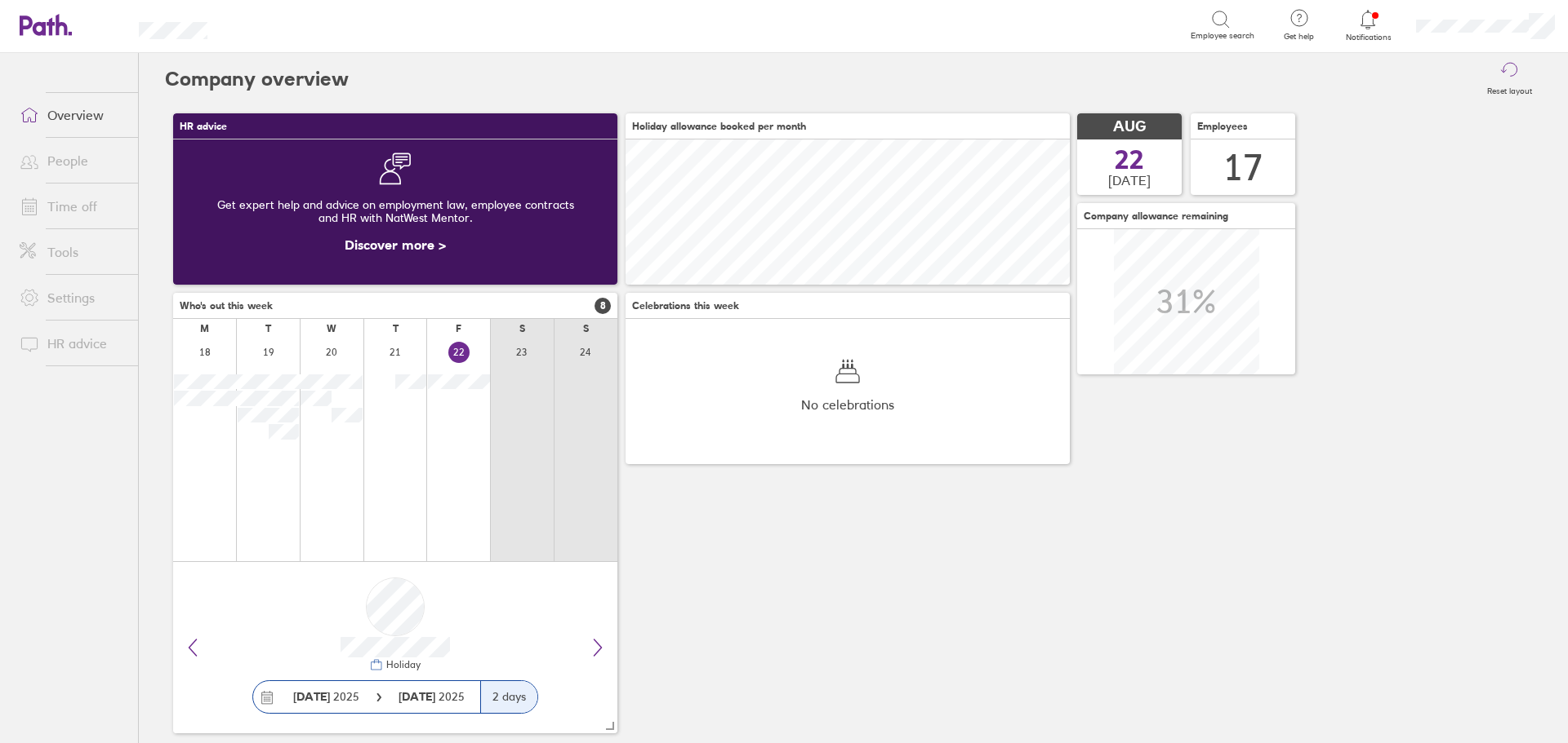
scroll to position [145, 444]
